Goal: Information Seeking & Learning: Check status

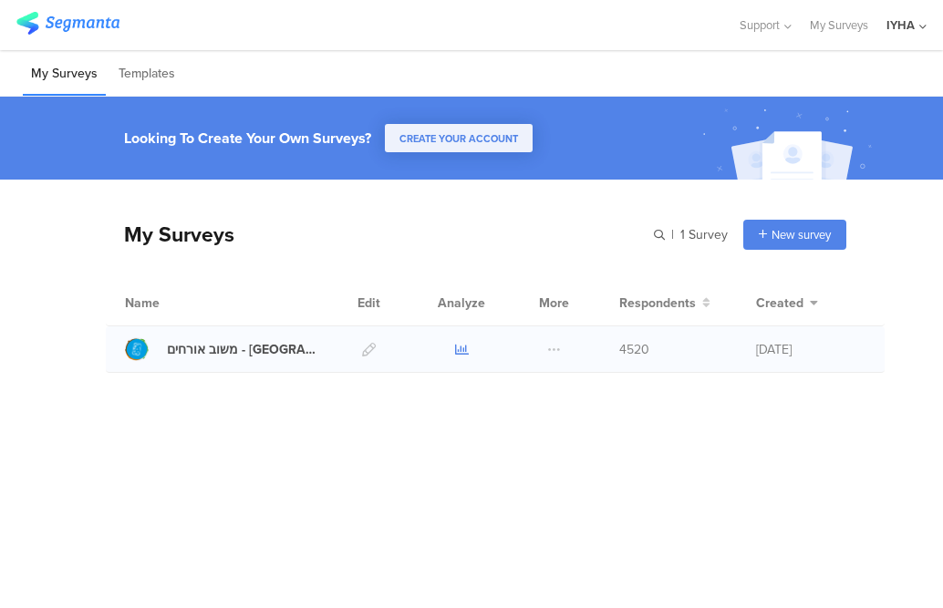
click at [464, 350] on icon at bounding box center [462, 350] width 14 height 14
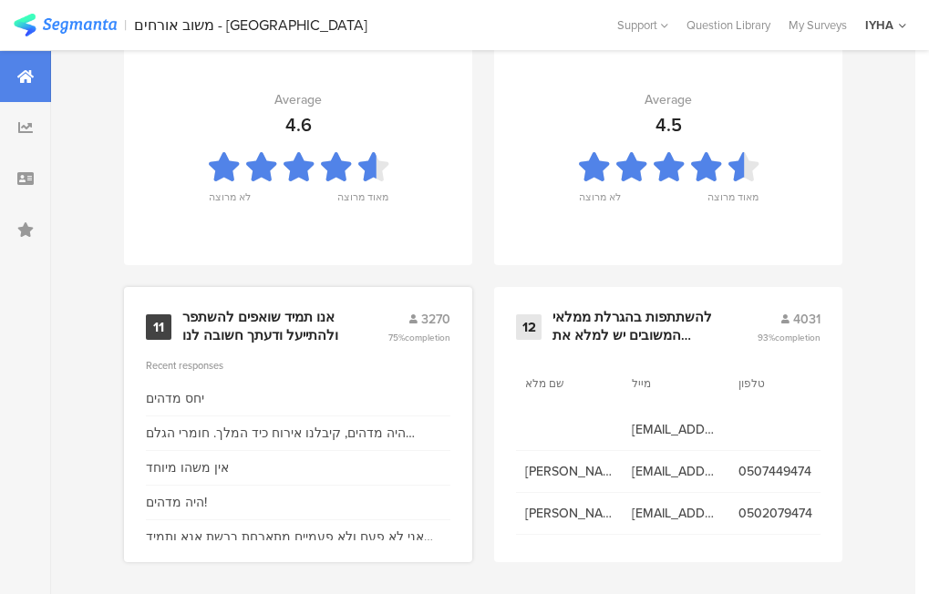
scroll to position [2117, 0]
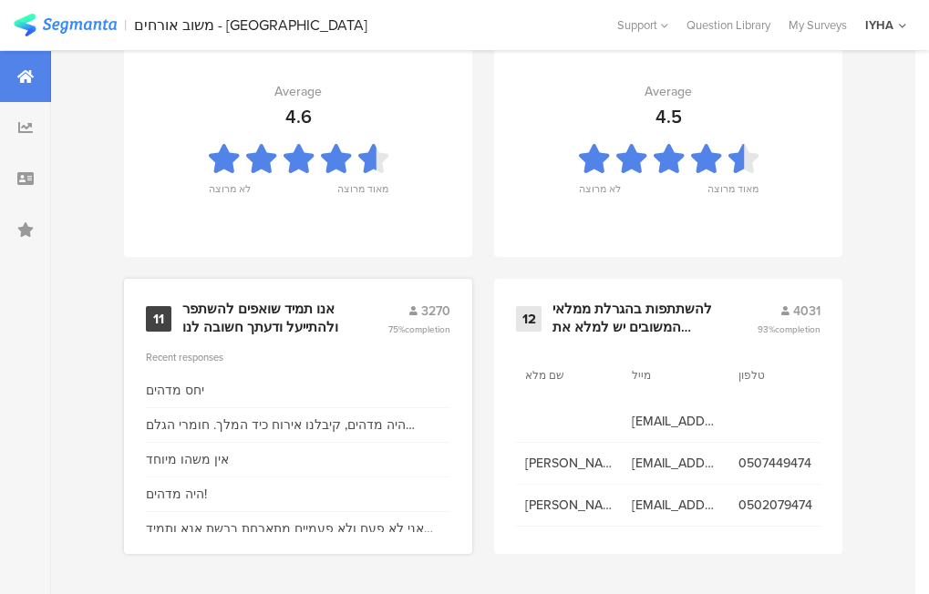
click at [244, 321] on div "אנו תמיד שואפים להשתפר ולהתייעל ודעתך חשובה לנו" at bounding box center [262, 319] width 161 height 36
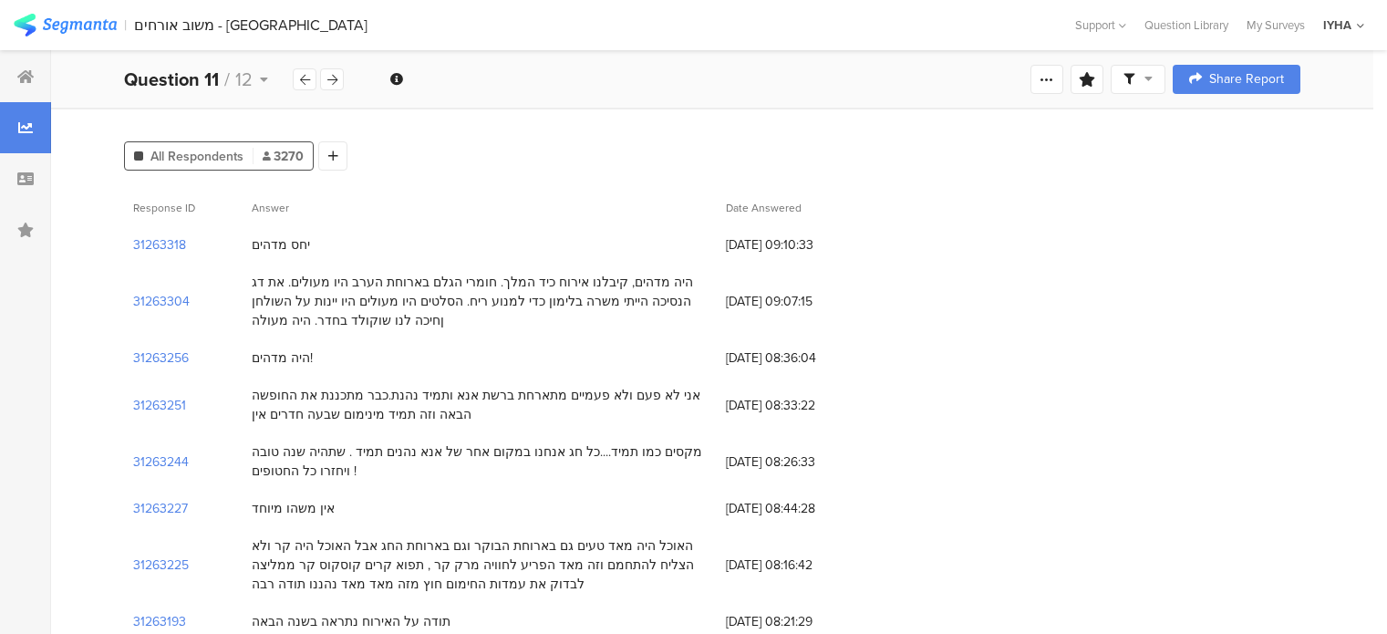
scroll to position [274, 0]
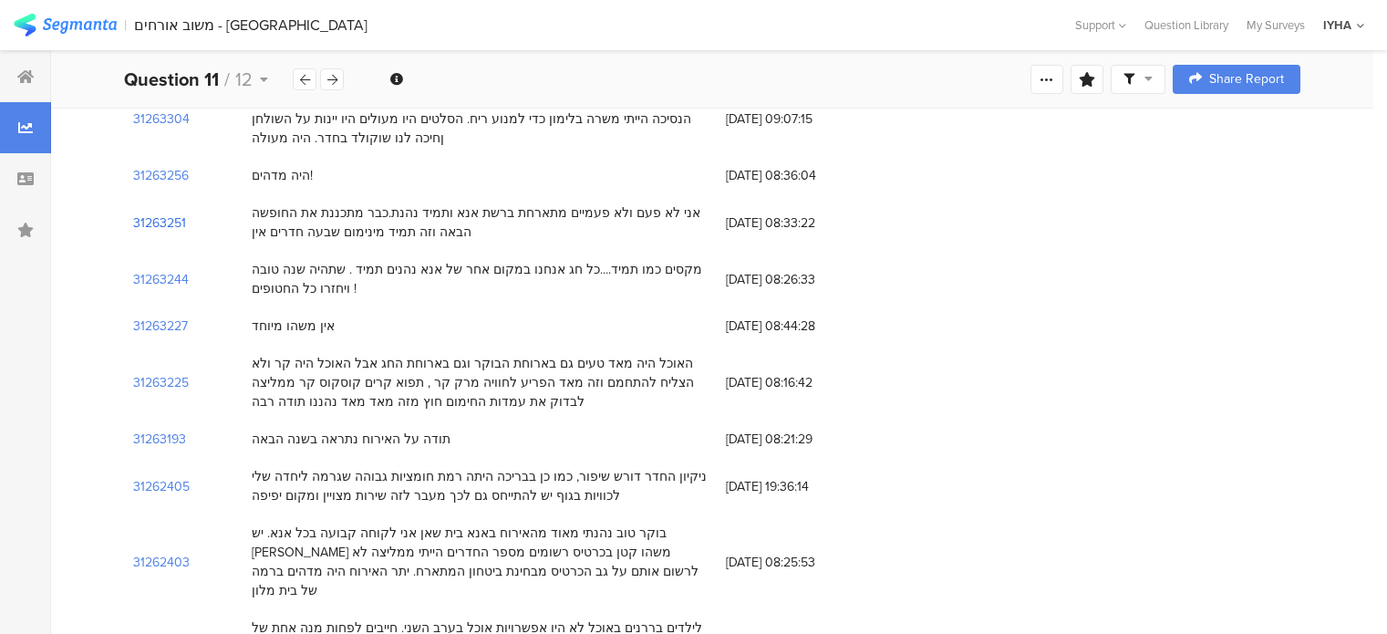
click at [155, 224] on section "31263251" at bounding box center [159, 222] width 53 height 19
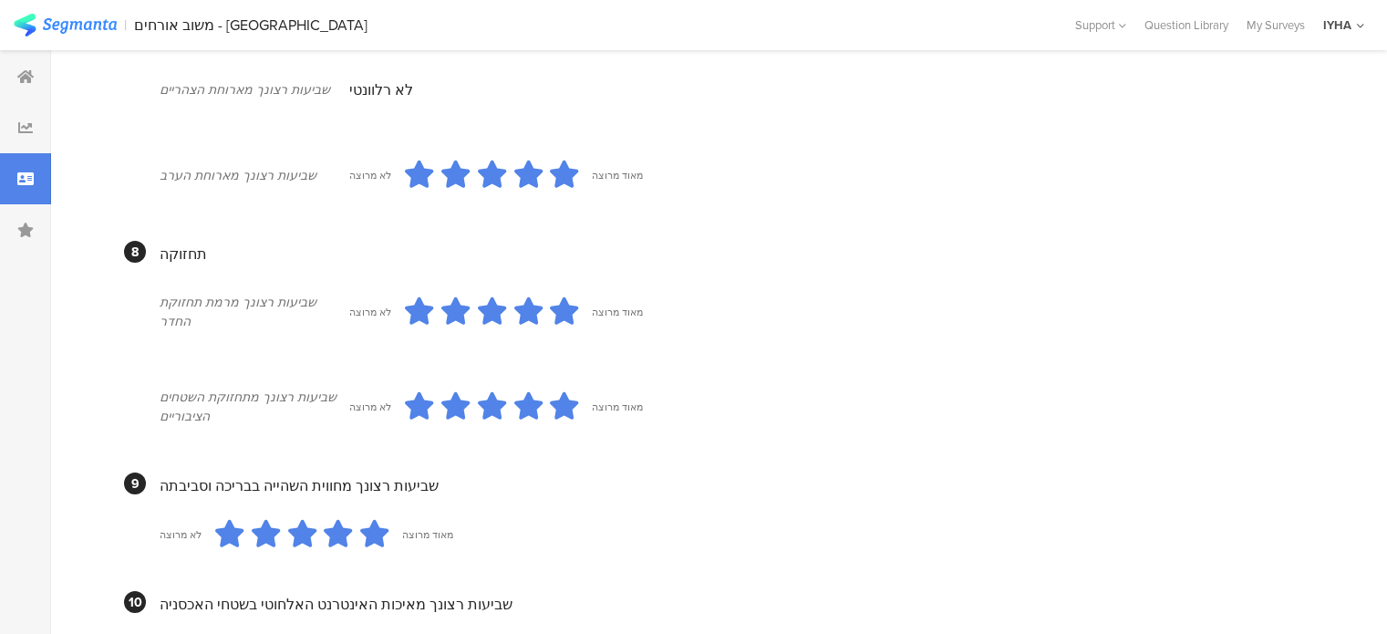
scroll to position [1143, 0]
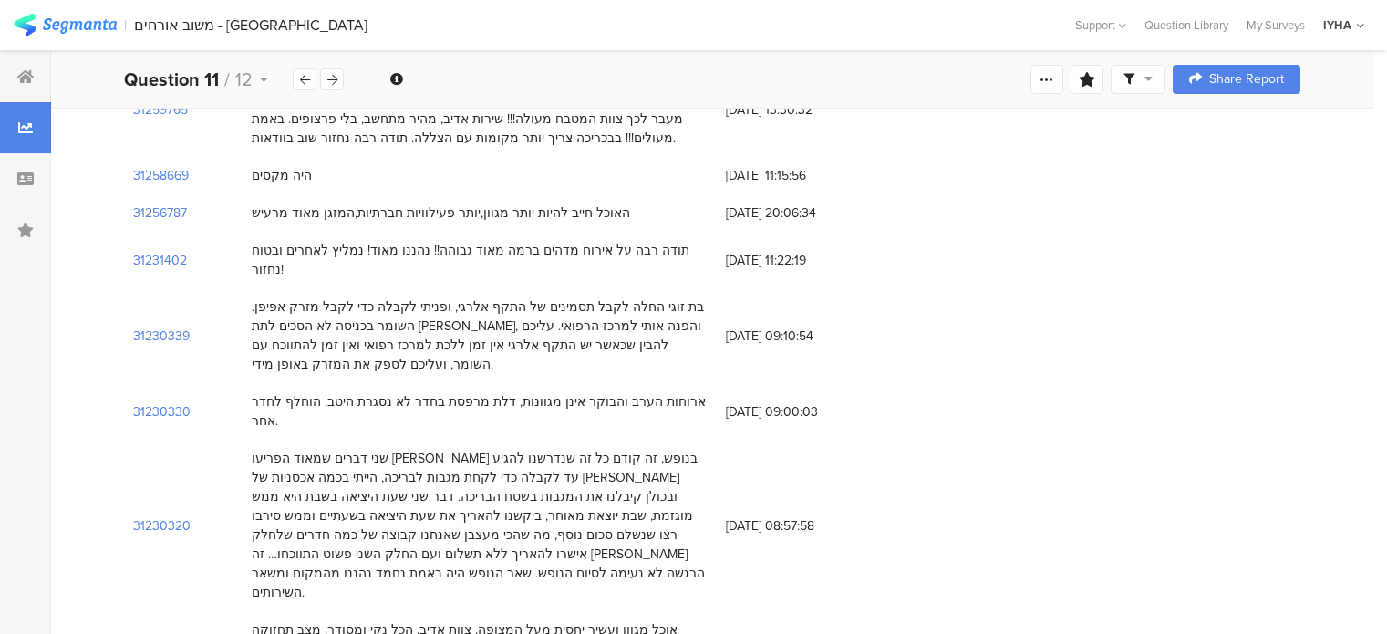
scroll to position [912, 0]
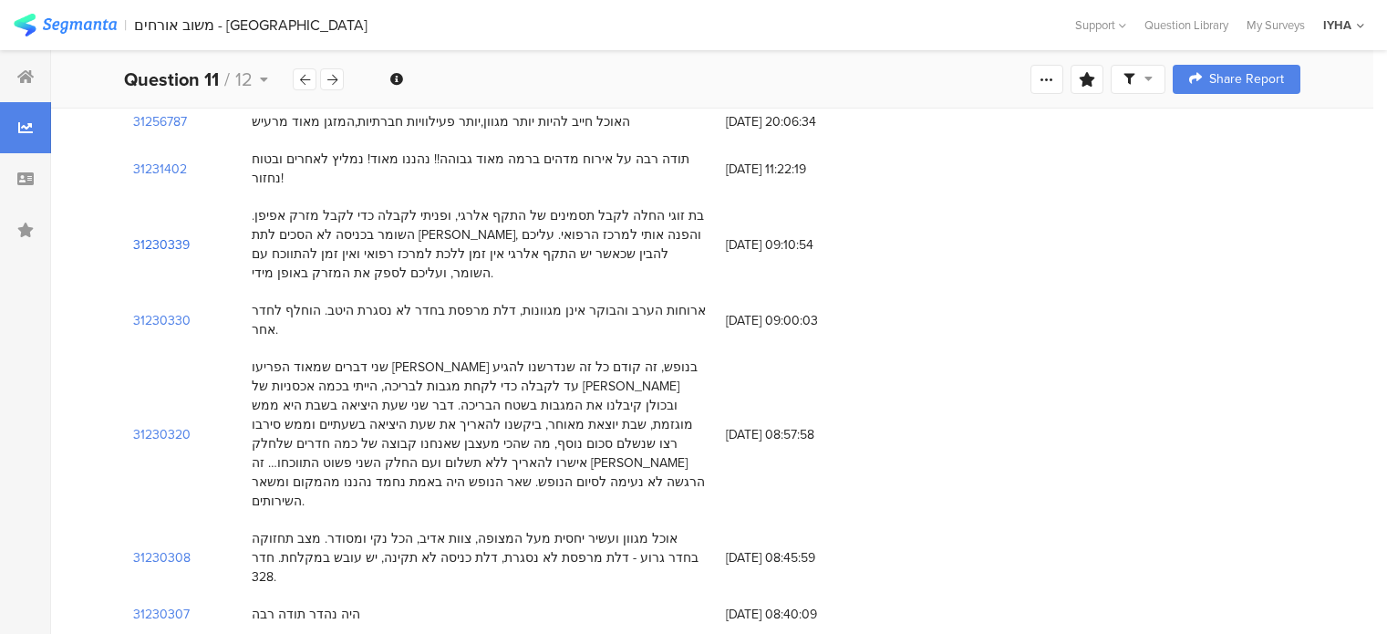
click at [168, 235] on section "31230339" at bounding box center [161, 244] width 57 height 19
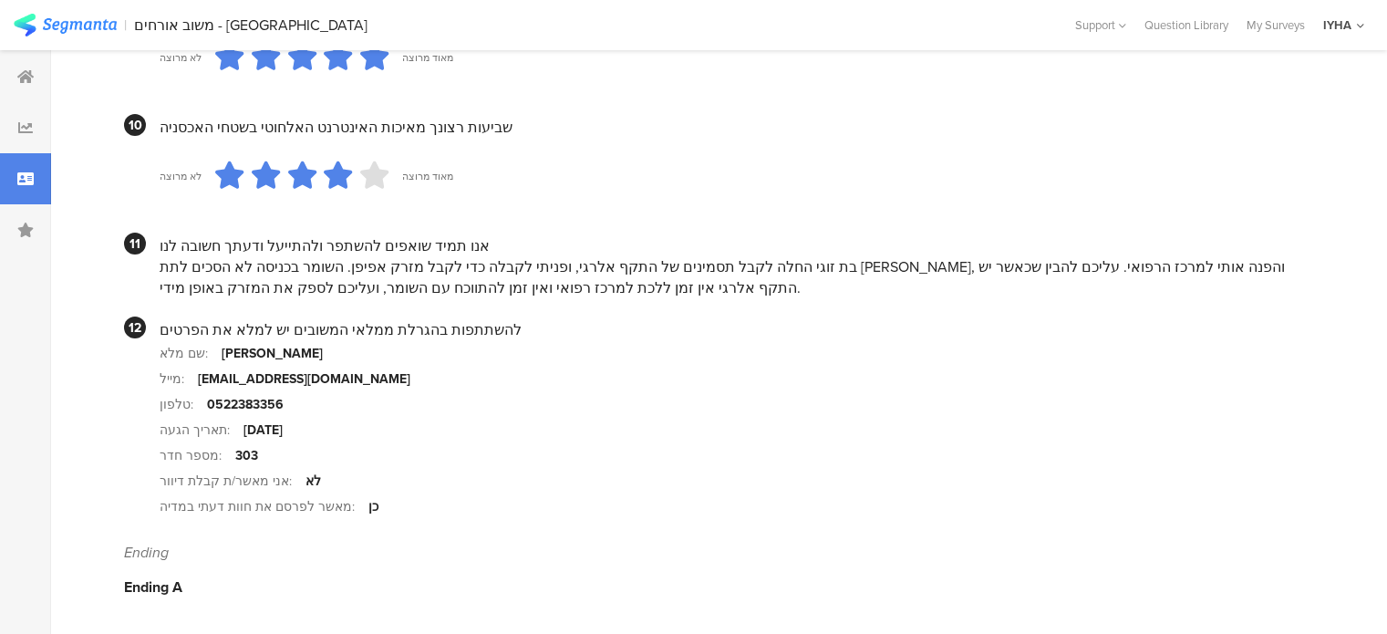
scroll to position [1347, 0]
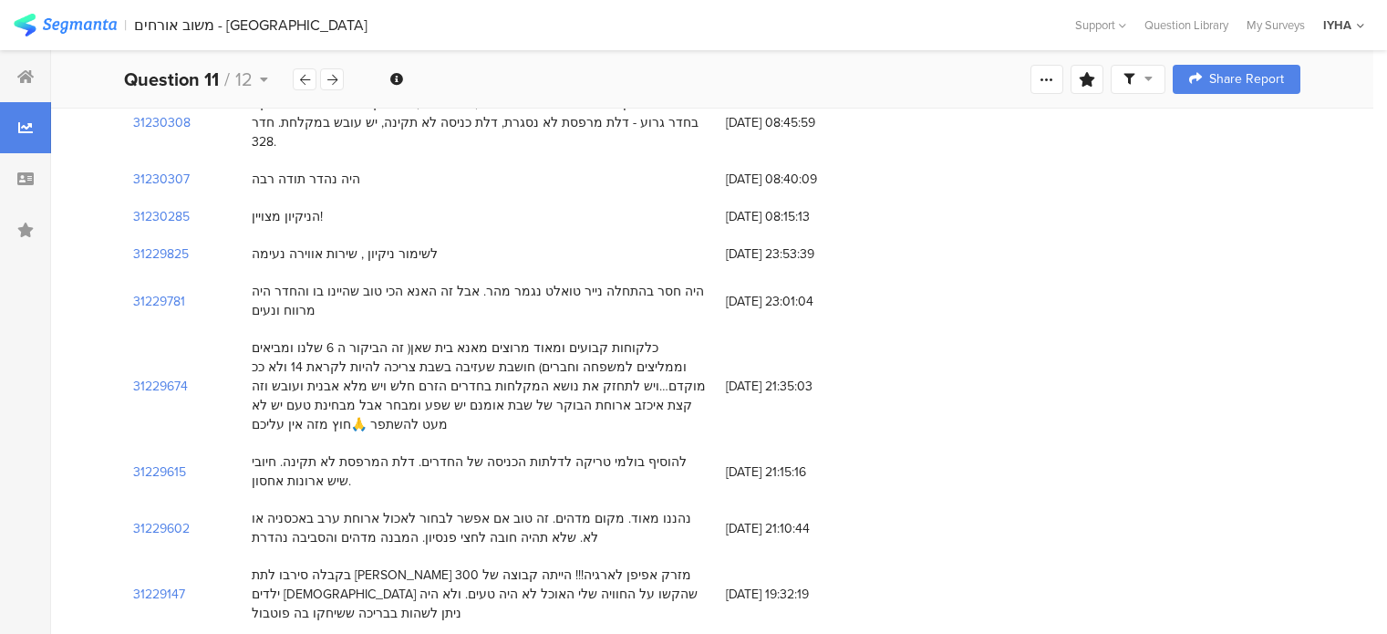
scroll to position [912, 0]
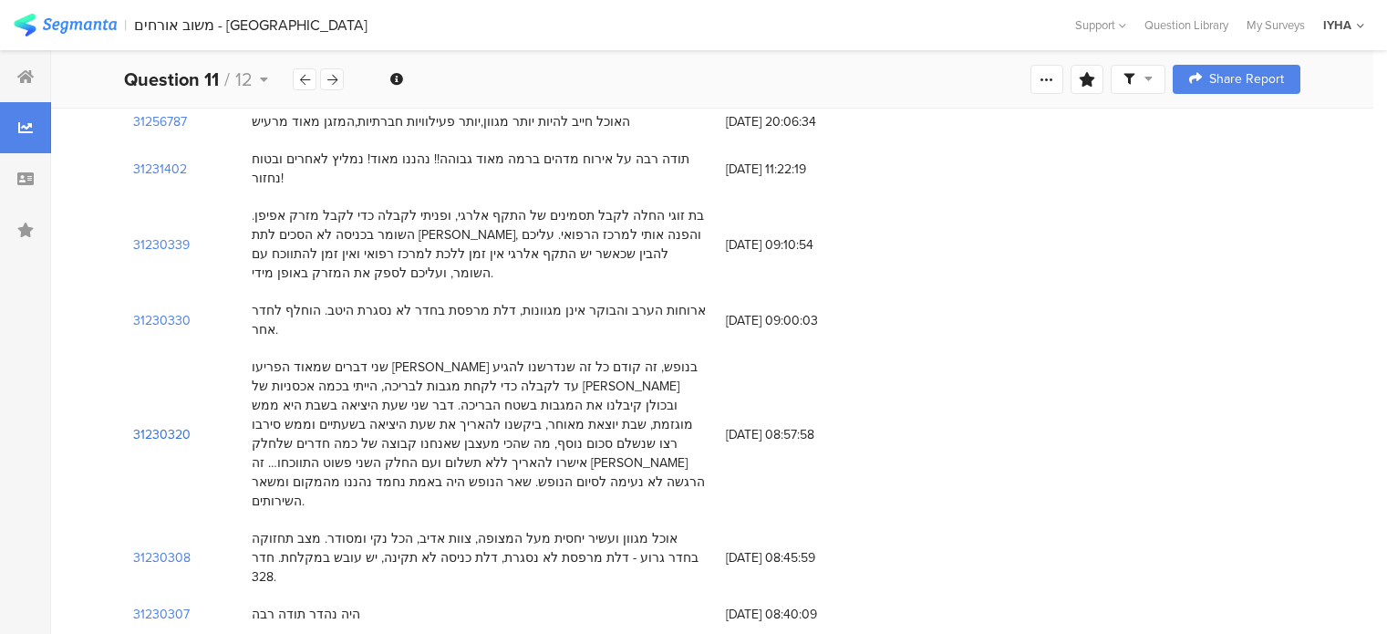
click at [168, 425] on section "31230320" at bounding box center [161, 434] width 57 height 19
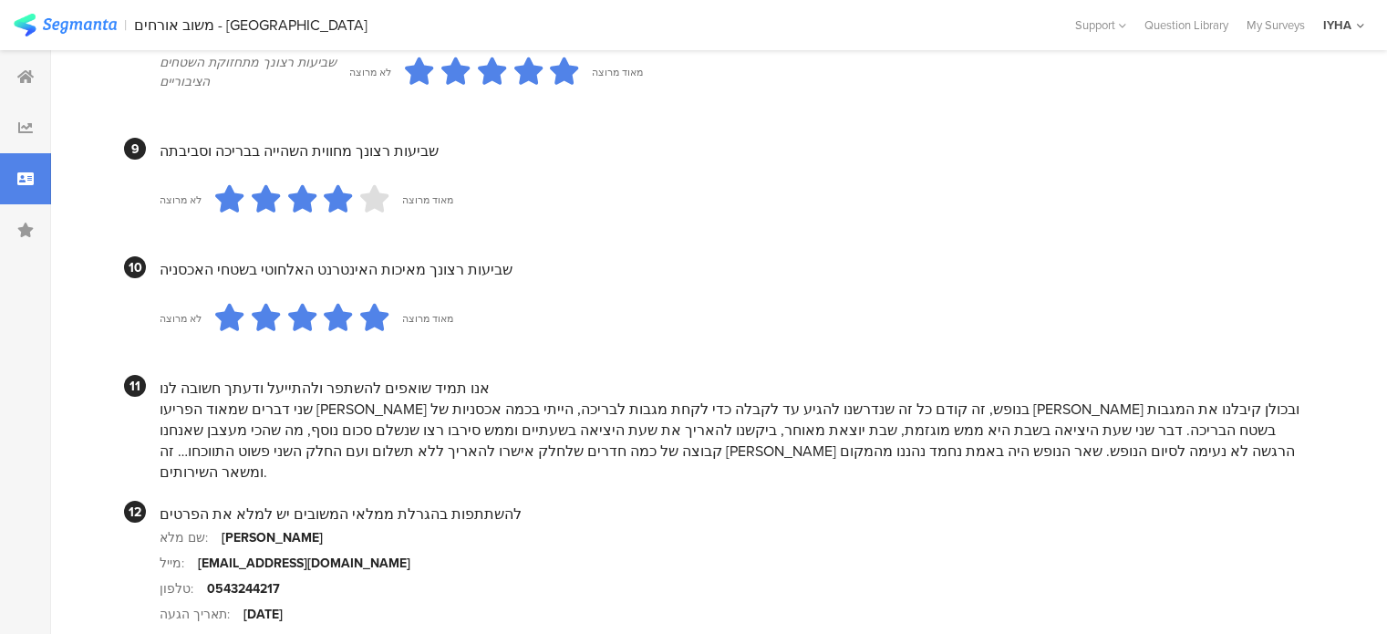
scroll to position [1753, 0]
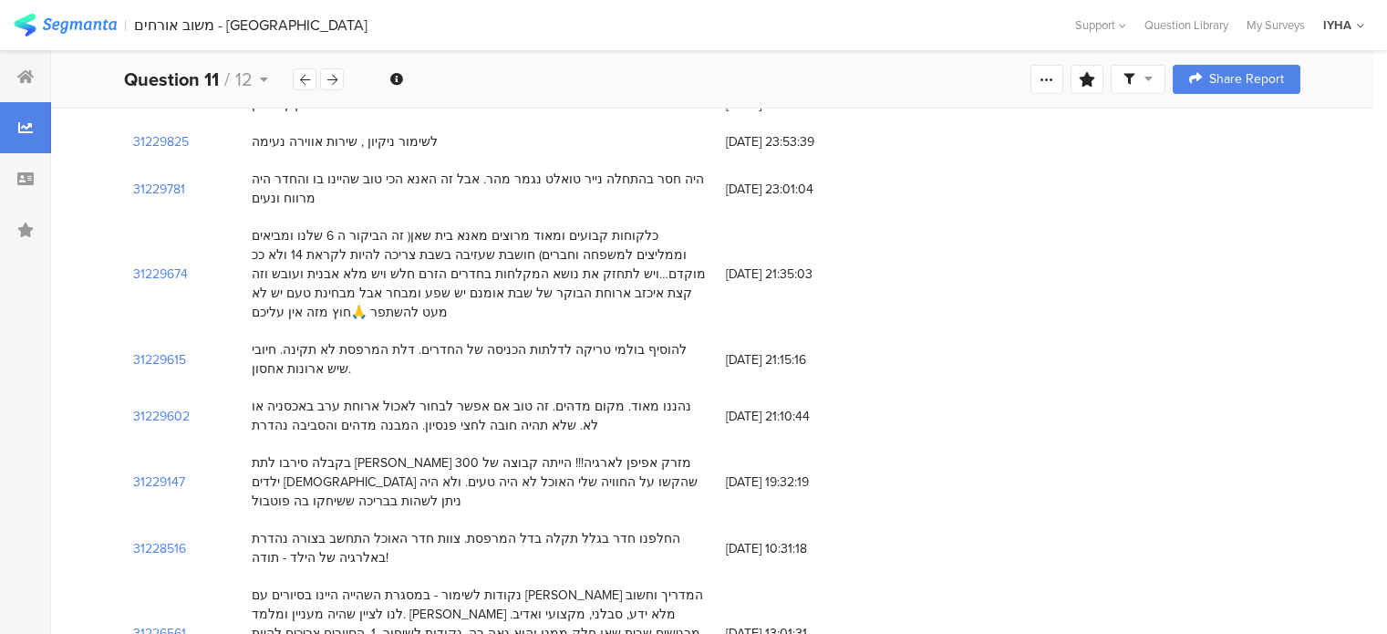
scroll to position [1550, 0]
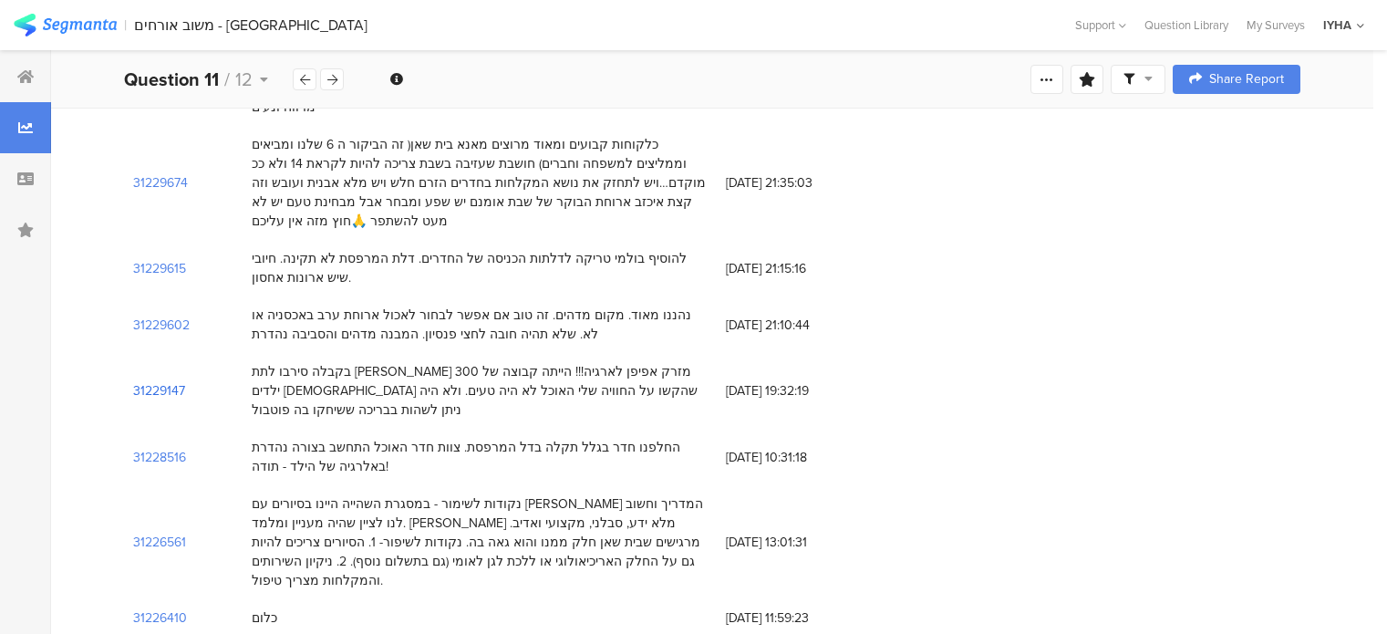
click at [155, 381] on section "31229147" at bounding box center [159, 390] width 52 height 19
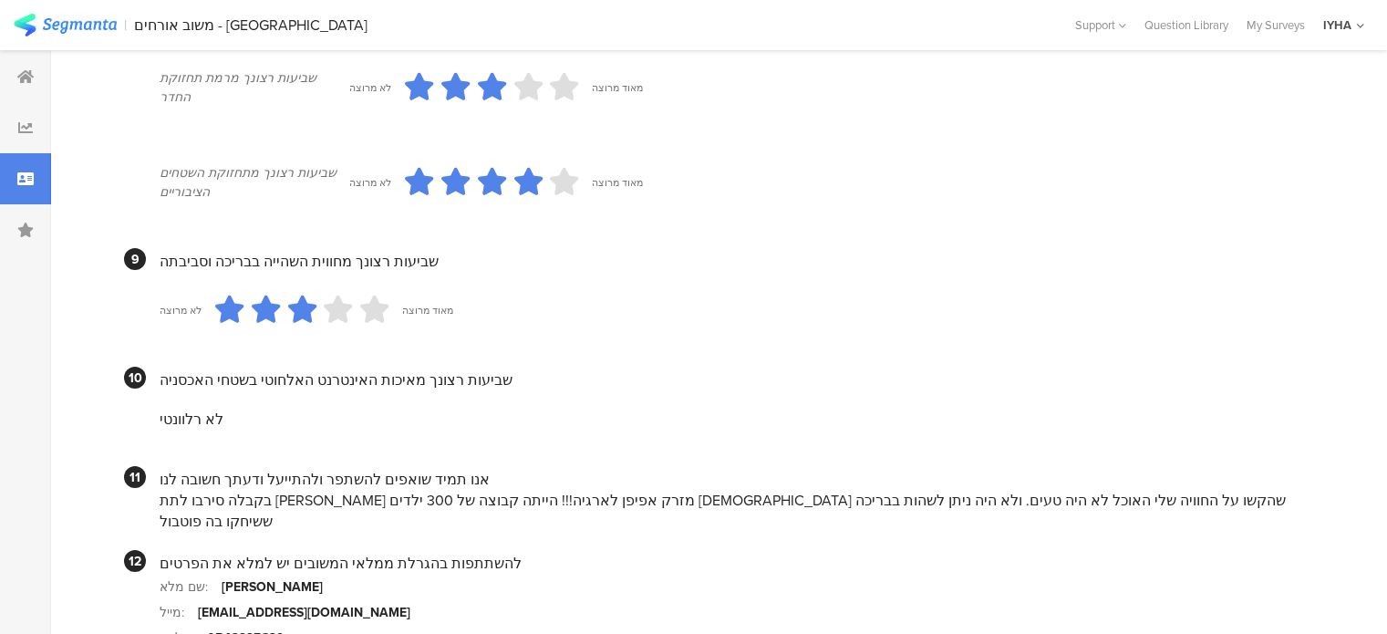
scroll to position [1711, 0]
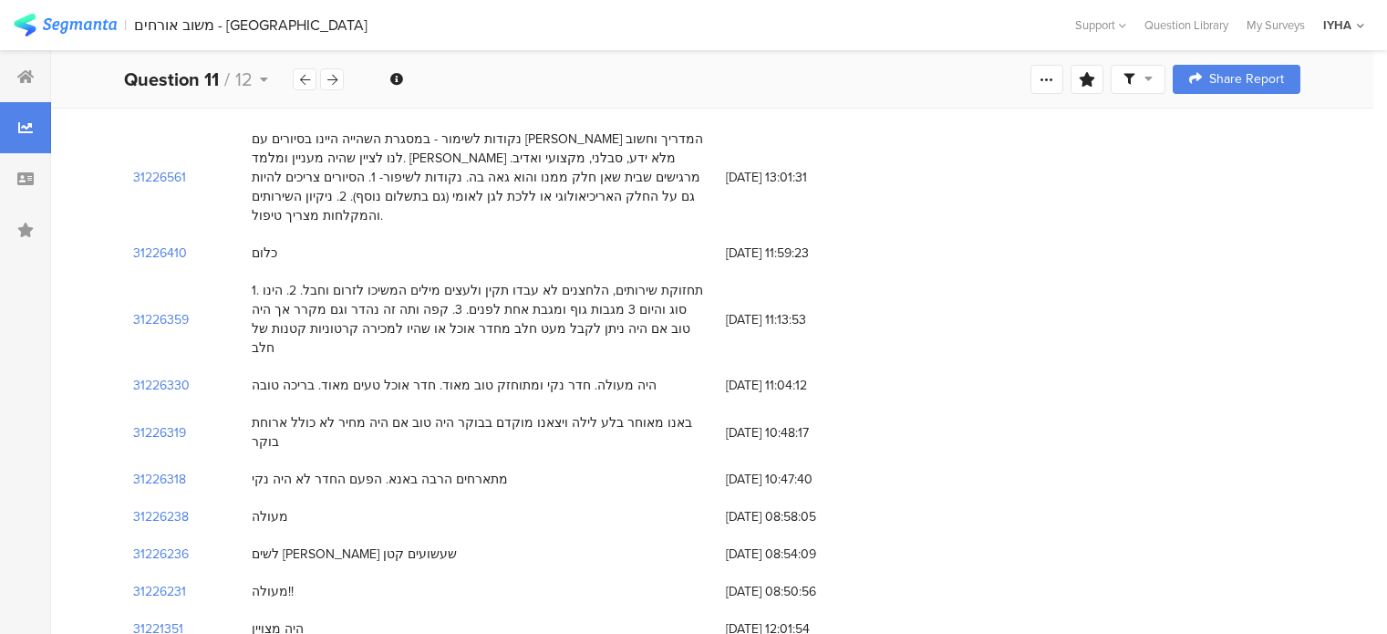
scroll to position [2097, 0]
